Goal: Check status

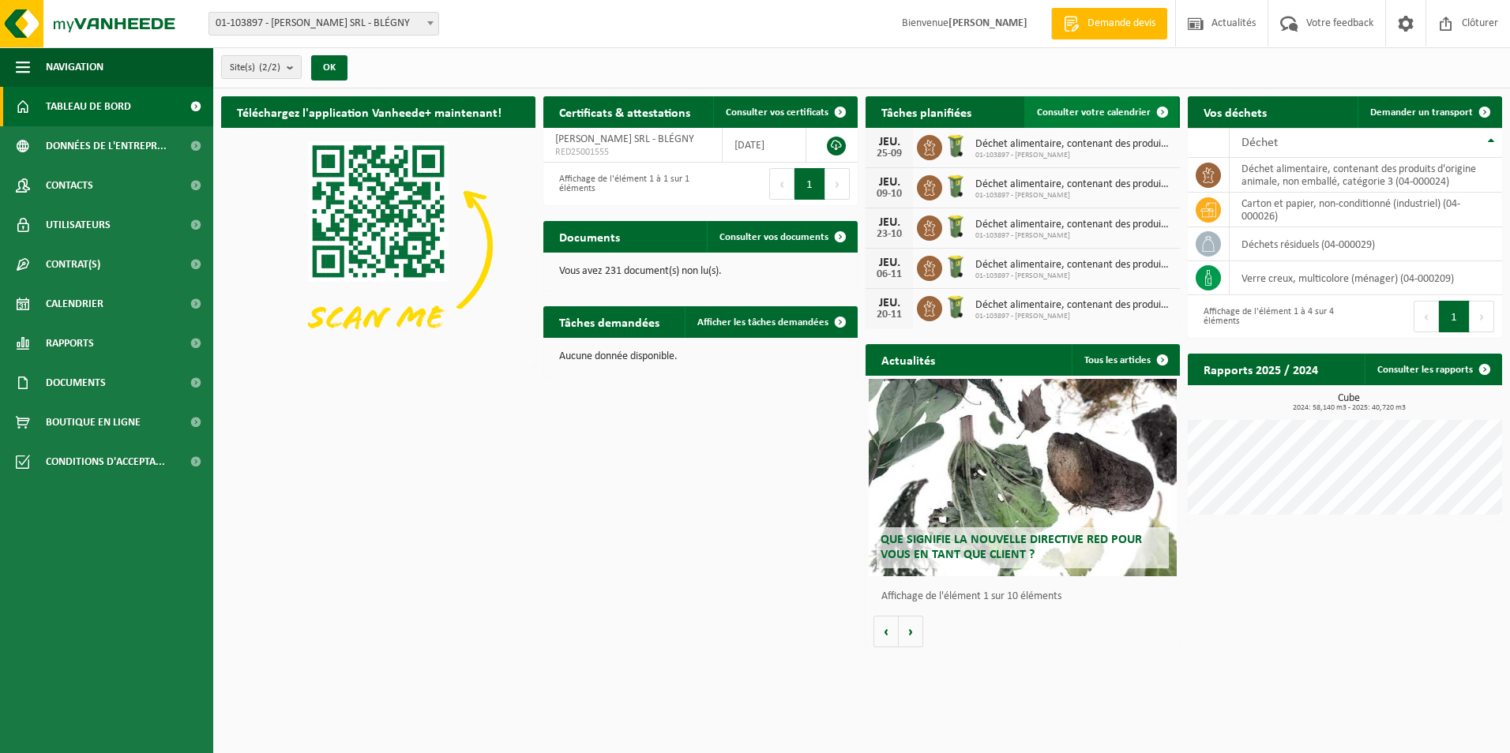
click at [1138, 111] on span "Consulter votre calendrier" at bounding box center [1094, 112] width 114 height 10
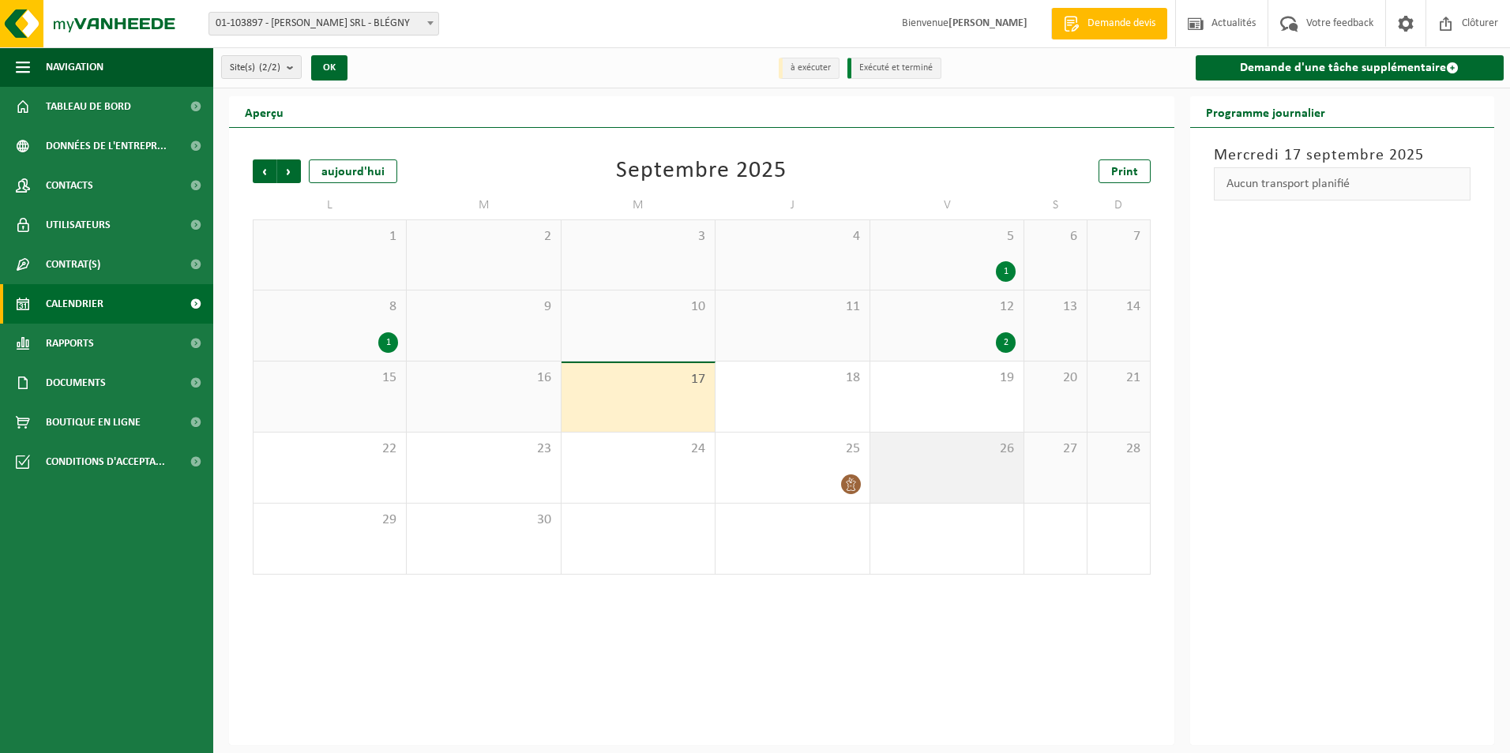
click at [937, 472] on div "26" at bounding box center [946, 468] width 153 height 70
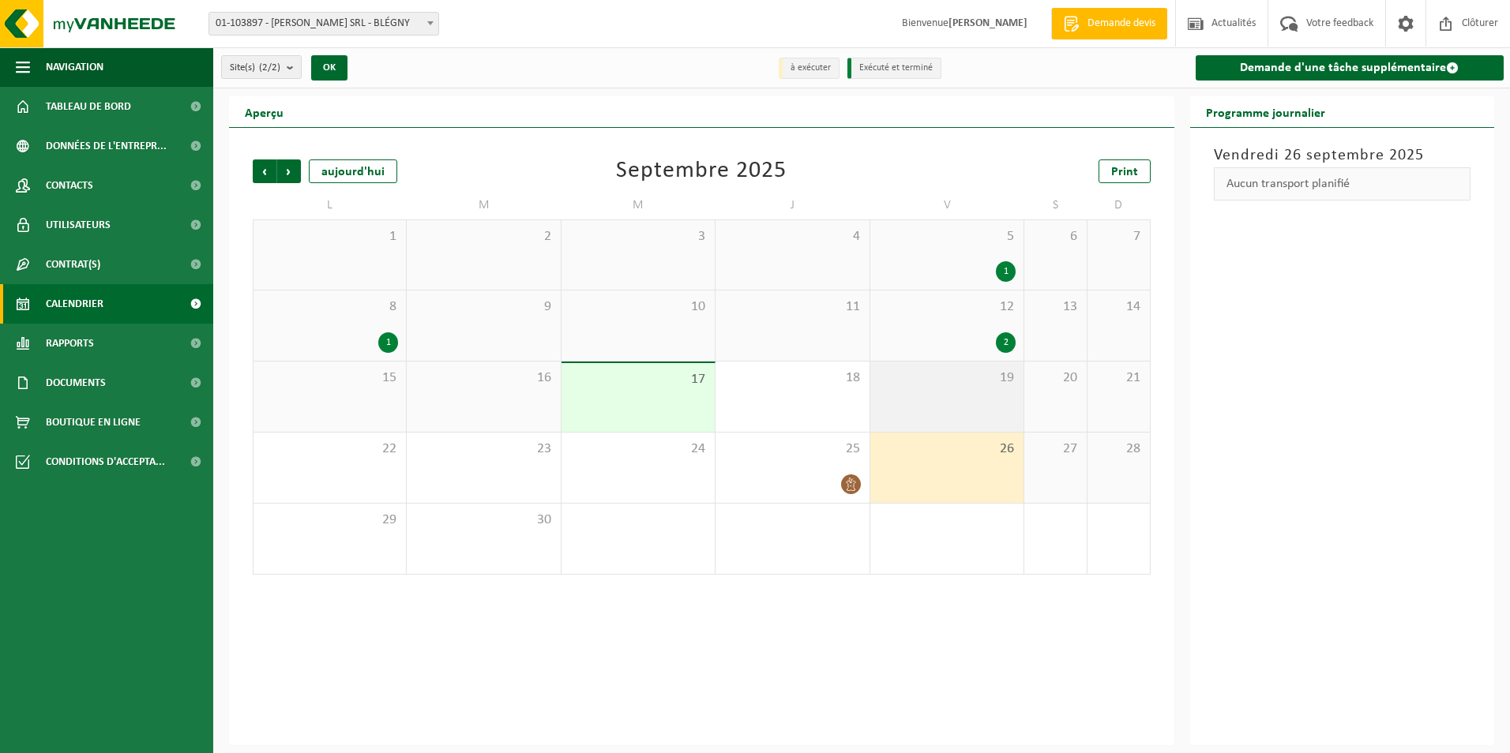
click at [970, 384] on span "19" at bounding box center [946, 378] width 137 height 17
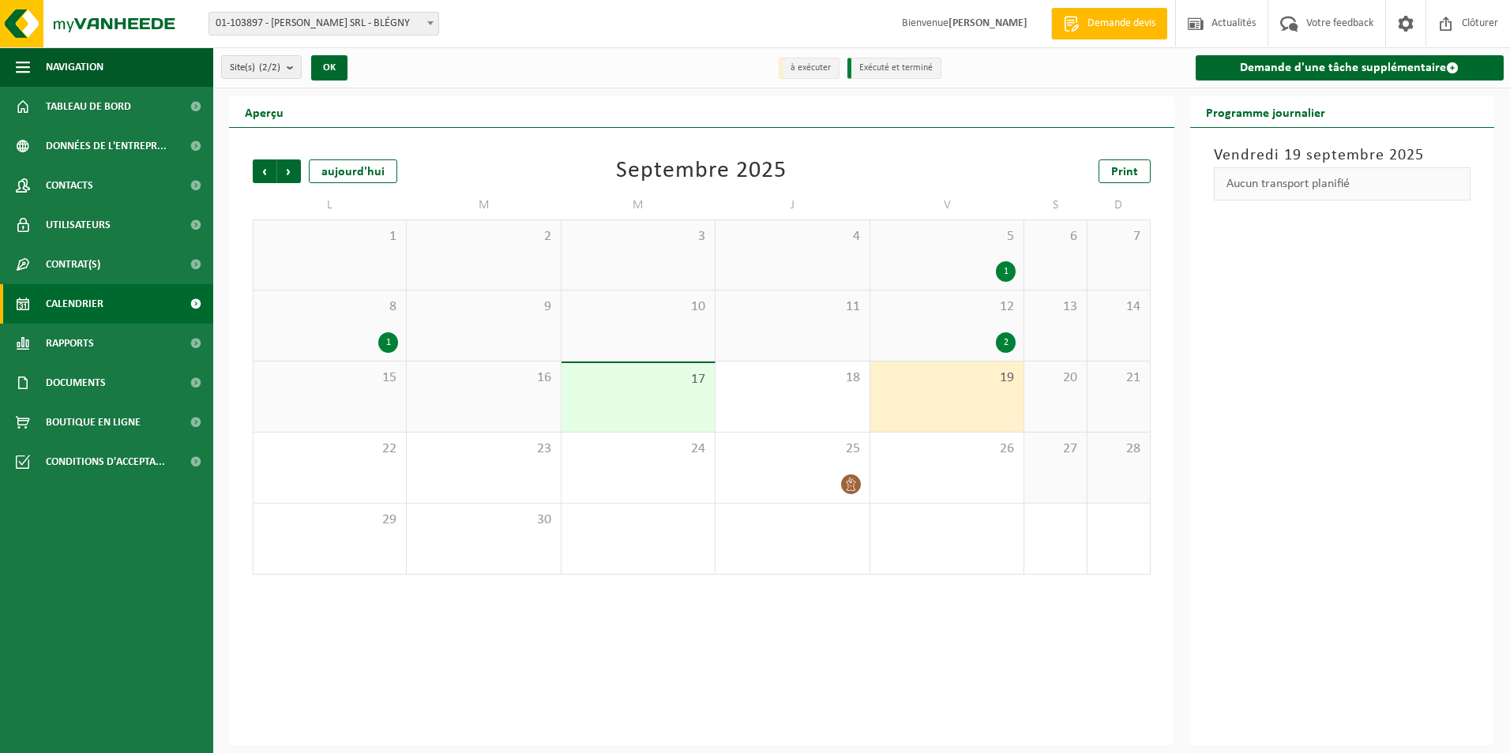
click at [1313, 186] on div "Aucun transport planifié" at bounding box center [1342, 183] width 257 height 33
